Goal: Register for event/course

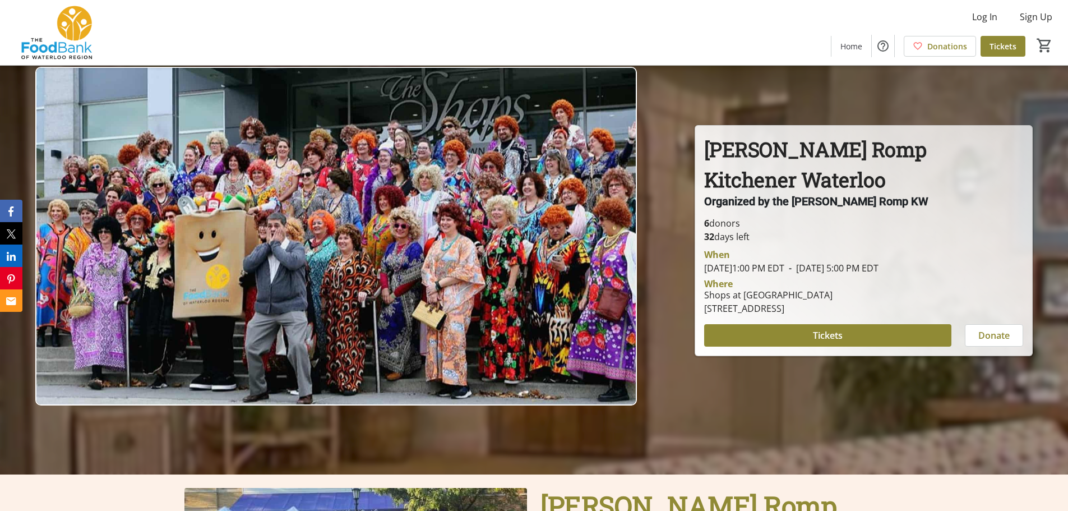
scroll to position [56, 0]
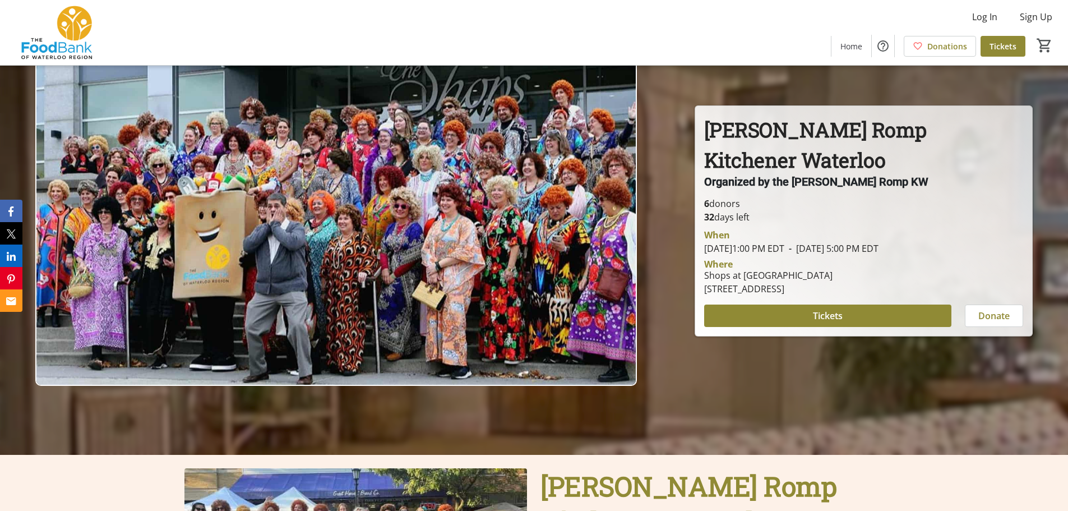
drag, startPoint x: 787, startPoint y: 243, endPoint x: 810, endPoint y: 250, distance: 24.5
click at [785, 250] on span "[DATE] 1:00 PM EDT" at bounding box center [744, 248] width 80 height 12
click at [817, 259] on div "Where Shops at [GEOGRAPHIC_DATA] [STREET_ADDRESS]" at bounding box center [864, 275] width 333 height 40
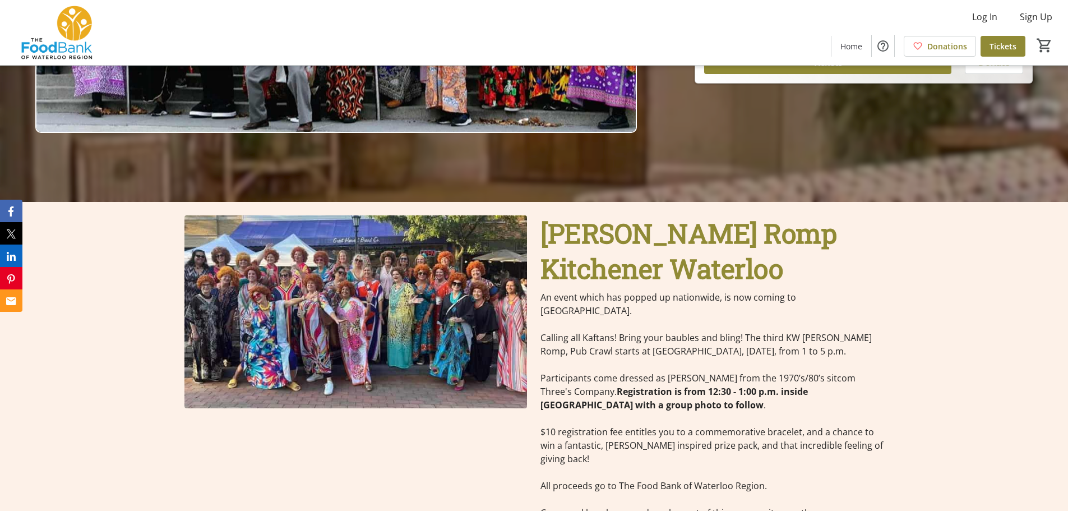
scroll to position [337, 0]
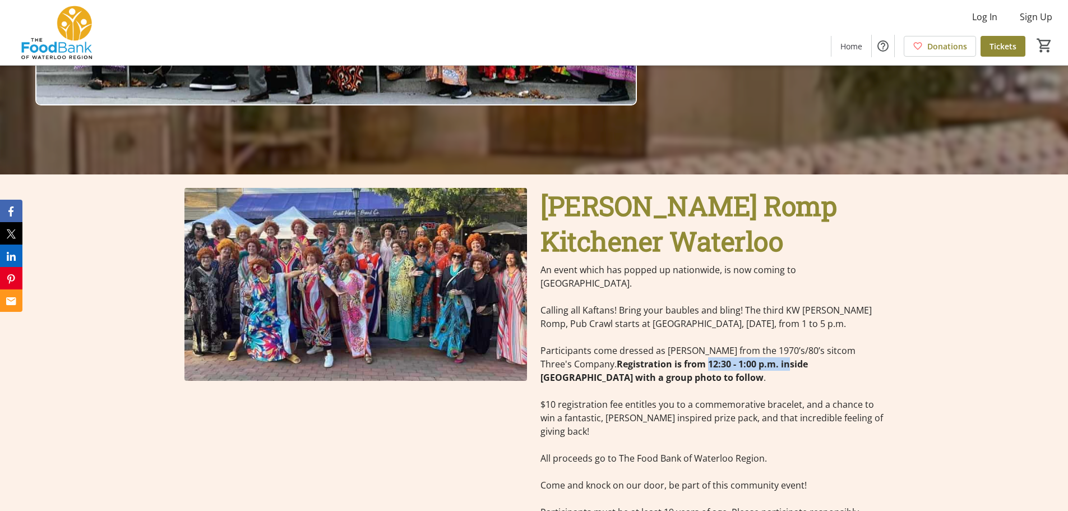
drag, startPoint x: 677, startPoint y: 347, endPoint x: 759, endPoint y: 356, distance: 82.4
click at [759, 358] on strong "Registration is from 12:30 - 1:00 p.m. inside [GEOGRAPHIC_DATA] with a group ph…" at bounding box center [675, 371] width 268 height 26
click at [761, 398] on p "$10 registration fee entitles you to a commemorative bracelet, and a chance to …" at bounding box center [712, 418] width 343 height 40
drag, startPoint x: 678, startPoint y: 352, endPoint x: 743, endPoint y: 351, distance: 65.1
click at [743, 358] on strong "Registration is from 12:30 - 1:00 p.m. inside [GEOGRAPHIC_DATA] with a group ph…" at bounding box center [675, 371] width 268 height 26
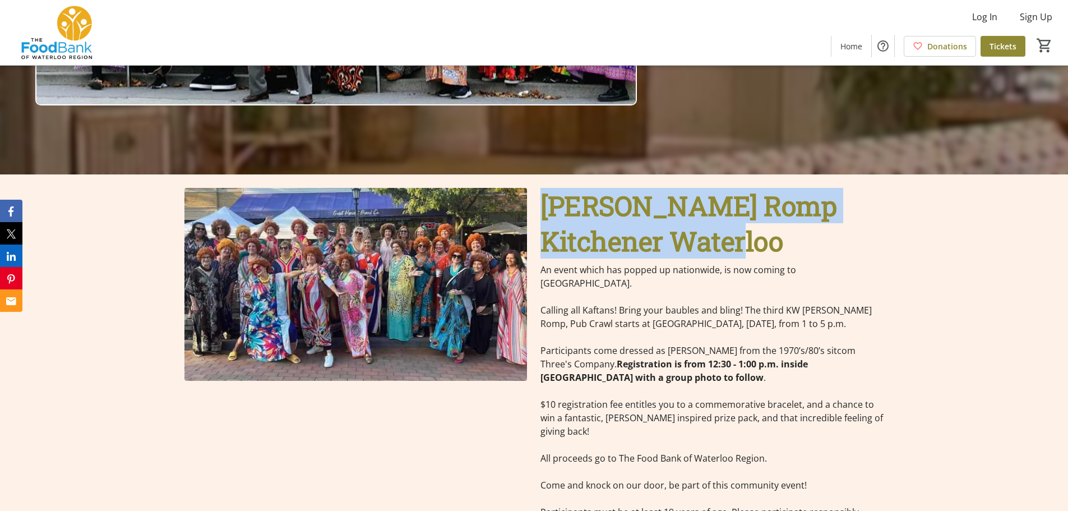
drag, startPoint x: 786, startPoint y: 248, endPoint x: 549, endPoint y: 201, distance: 241.9
click at [549, 201] on p "[PERSON_NAME] Romp Kitchener Waterloo" at bounding box center [712, 223] width 343 height 71
copy span "[PERSON_NAME] Romp Kitchener Waterloo"
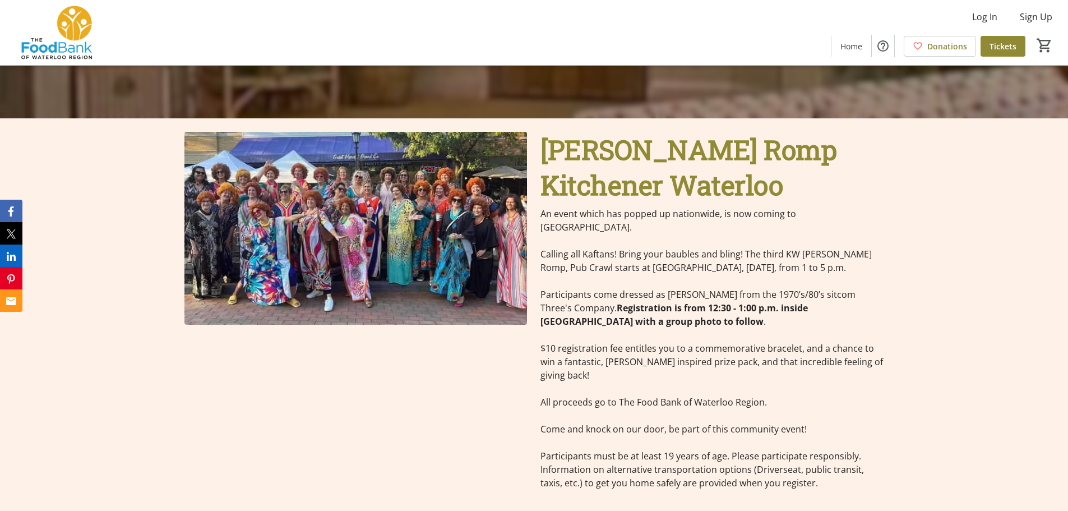
click at [759, 303] on p "Participants come dressed as [PERSON_NAME] from the 1970’s/80’s sitcom Three's …" at bounding box center [712, 308] width 343 height 40
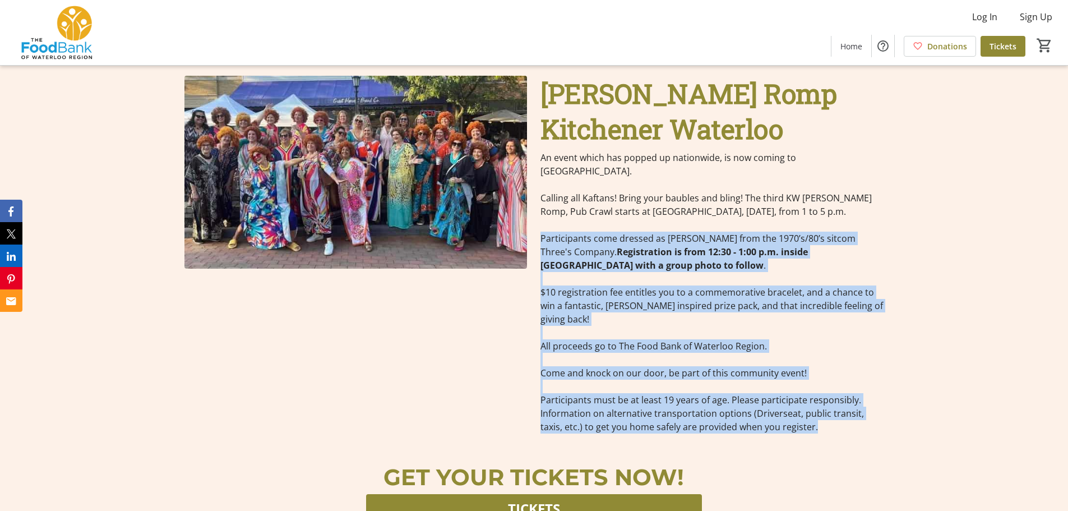
drag, startPoint x: 543, startPoint y: 225, endPoint x: 879, endPoint y: 407, distance: 382.2
click at [879, 407] on div "An event which has popped up nationwide, is now coming to [GEOGRAPHIC_DATA]. Ca…" at bounding box center [712, 292] width 343 height 283
click at [886, 341] on div "An event which has popped up nationwide, is now coming to [GEOGRAPHIC_DATA]. Ca…" at bounding box center [712, 292] width 356 height 283
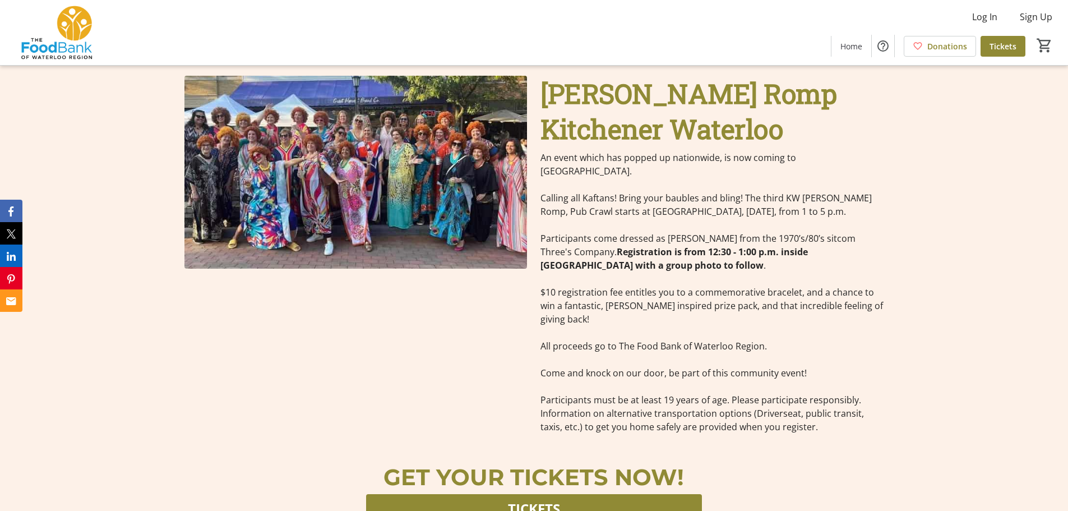
click at [634, 191] on p "Calling all Kaftans! Bring your baubles and bling! The third KW [PERSON_NAME] R…" at bounding box center [712, 204] width 343 height 27
click at [593, 191] on p "Calling all Kaftans! Bring your baubles and bling! The third KW [PERSON_NAME] R…" at bounding box center [712, 204] width 343 height 27
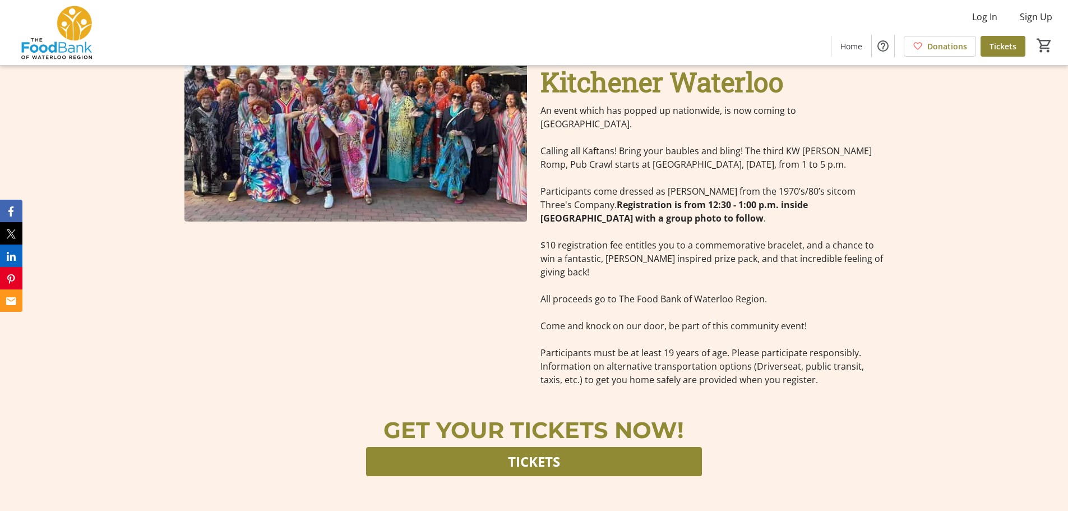
scroll to position [480, 0]
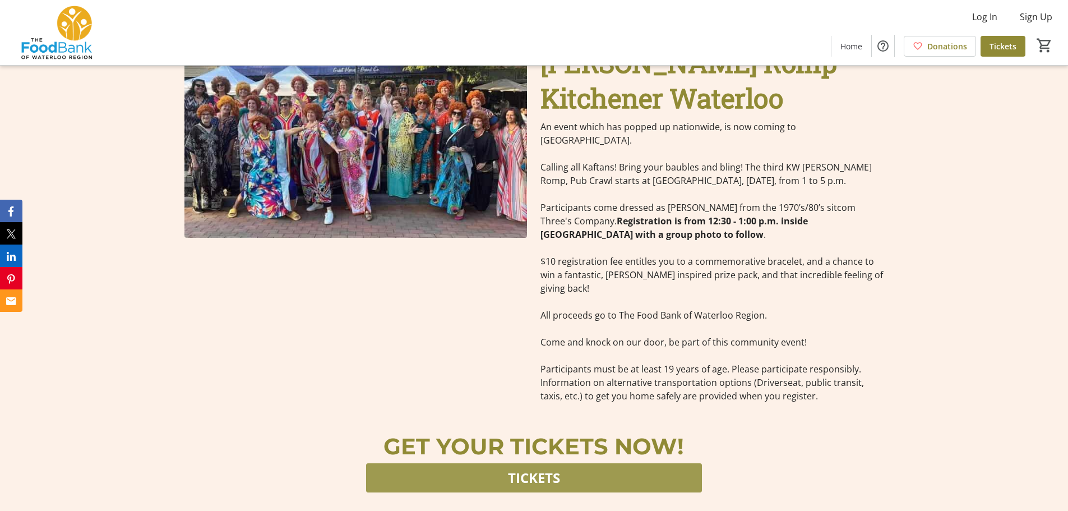
click at [544, 468] on span "Tickets" at bounding box center [534, 478] width 52 height 20
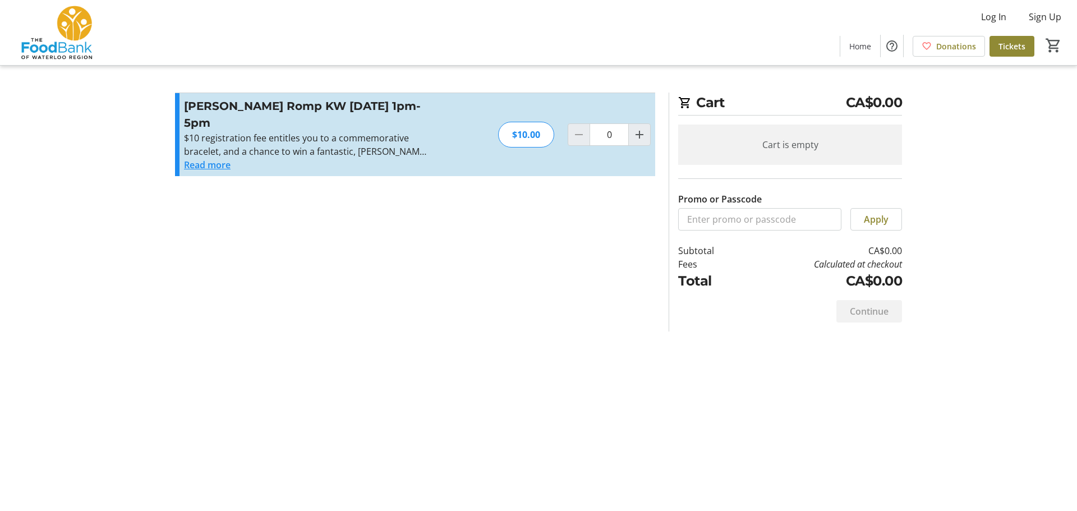
click at [227, 165] on button "Read more" at bounding box center [207, 164] width 47 height 13
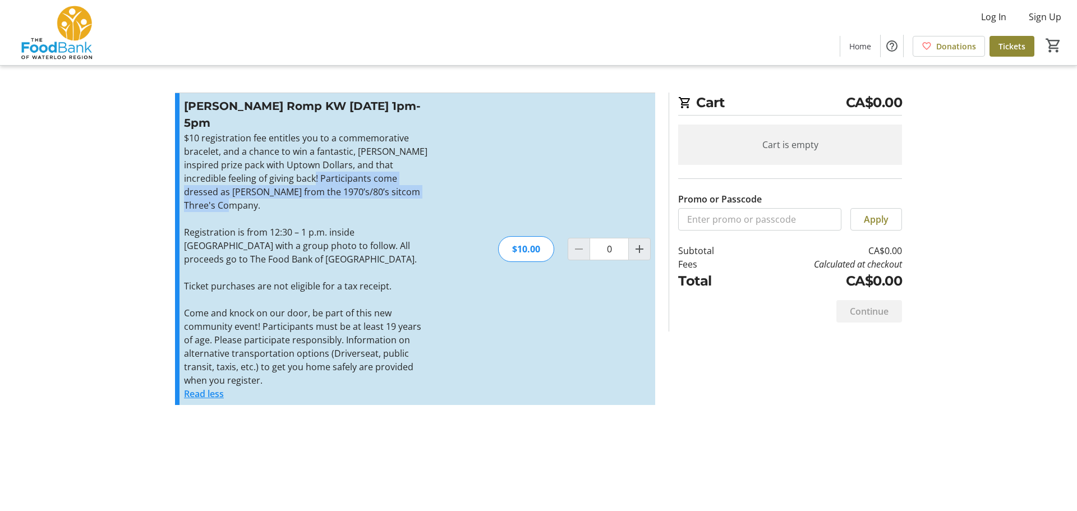
drag, startPoint x: 325, startPoint y: 181, endPoint x: 342, endPoint y: 205, distance: 29.3
click at [342, 205] on p "$10 registration fee entitles you to a commemorative bracelet, and a chance to …" at bounding box center [306, 171] width 245 height 81
click at [375, 273] on p at bounding box center [306, 272] width 245 height 13
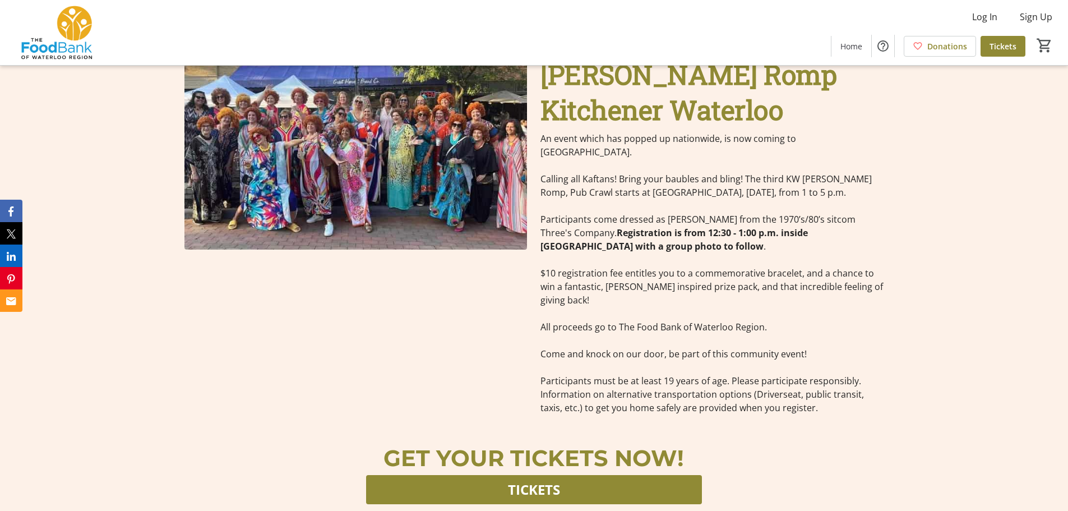
scroll to position [480, 0]
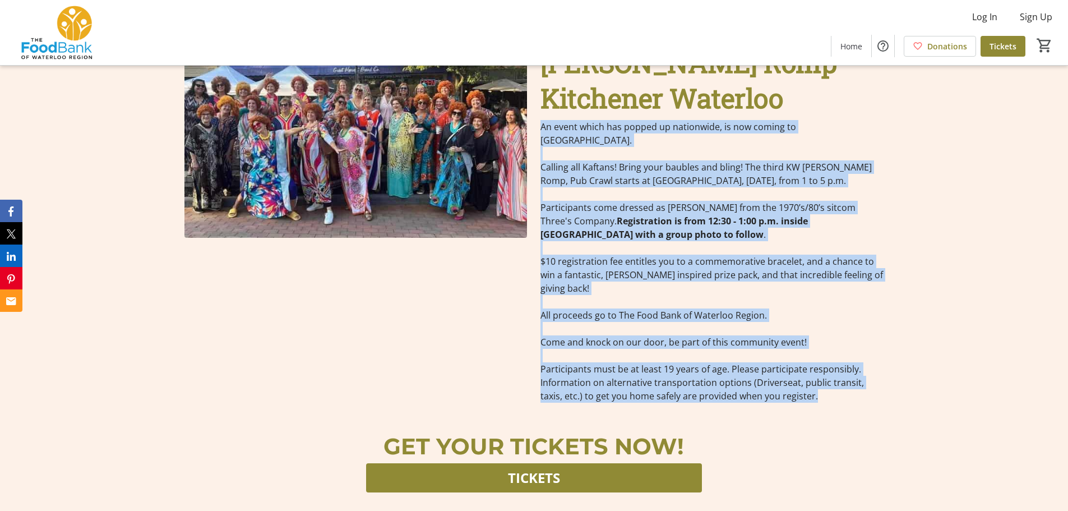
drag, startPoint x: 541, startPoint y: 128, endPoint x: 831, endPoint y: 388, distance: 389.3
click at [831, 388] on div "An event which has popped up nationwide, is now coming to [GEOGRAPHIC_DATA]. Ca…" at bounding box center [712, 261] width 343 height 283
copy div "An event which has popped up nationwide, is now coming to [GEOGRAPHIC_DATA]. Ca…"
click at [1052, 136] on div "[PERSON_NAME] Romp Kitchener Waterloo An event which has popped up nationwide, …" at bounding box center [534, 223] width 1068 height 385
